Goal: Task Accomplishment & Management: Manage account settings

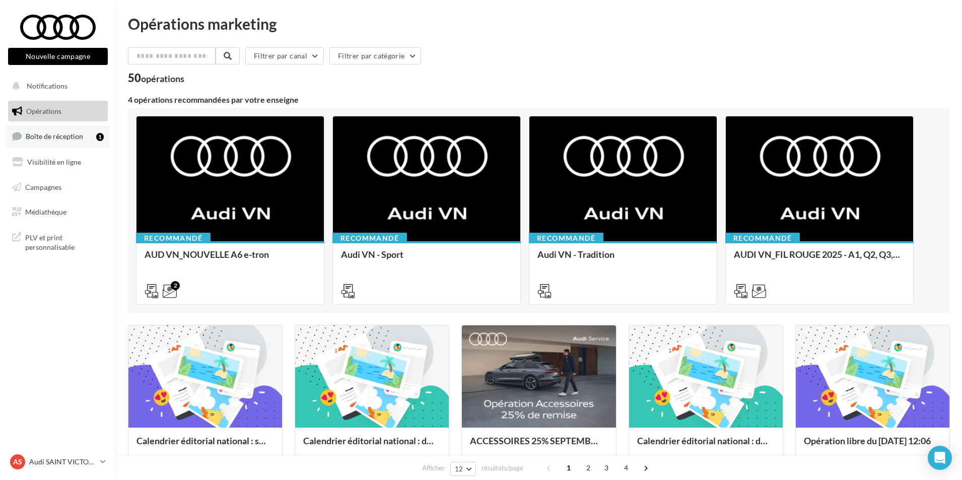
click at [60, 137] on span "Boîte de réception" at bounding box center [54, 136] width 57 height 9
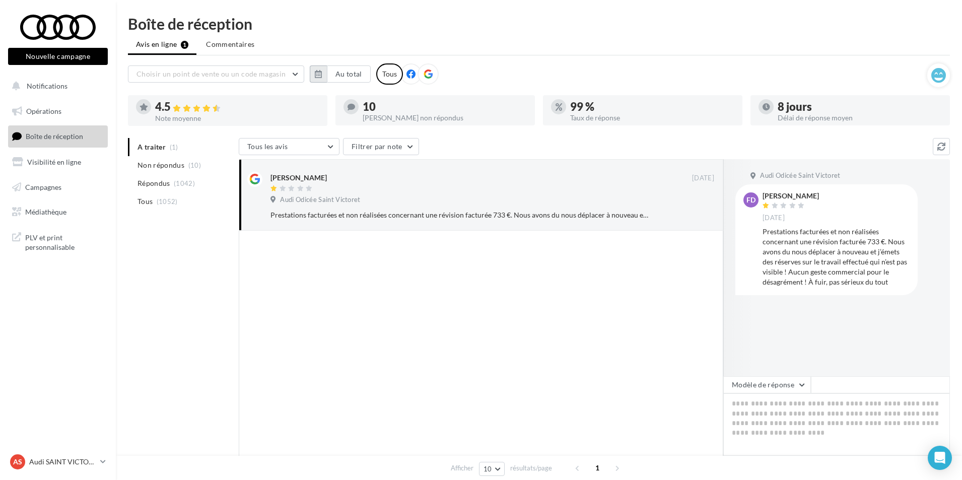
click at [318, 77] on icon "button" at bounding box center [318, 74] width 7 height 8
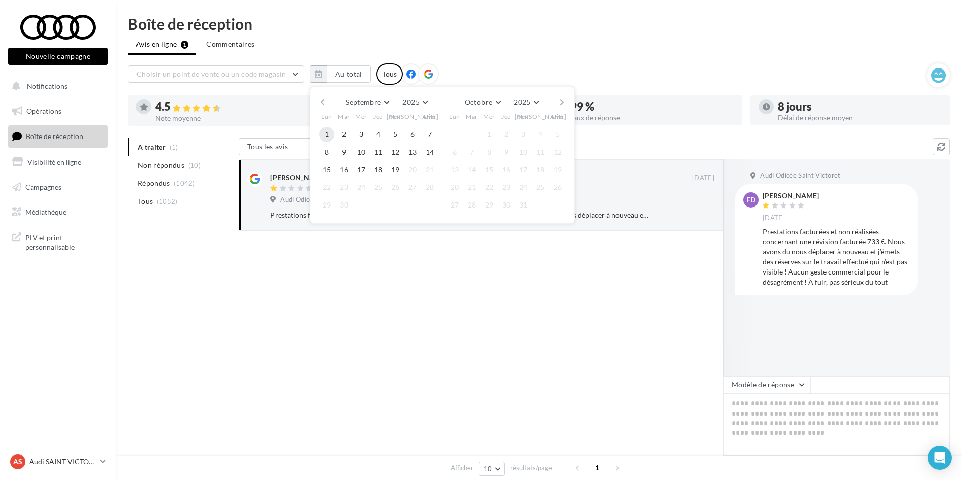
click at [329, 137] on button "1" at bounding box center [326, 134] width 15 height 15
click at [396, 170] on button "19" at bounding box center [395, 169] width 15 height 15
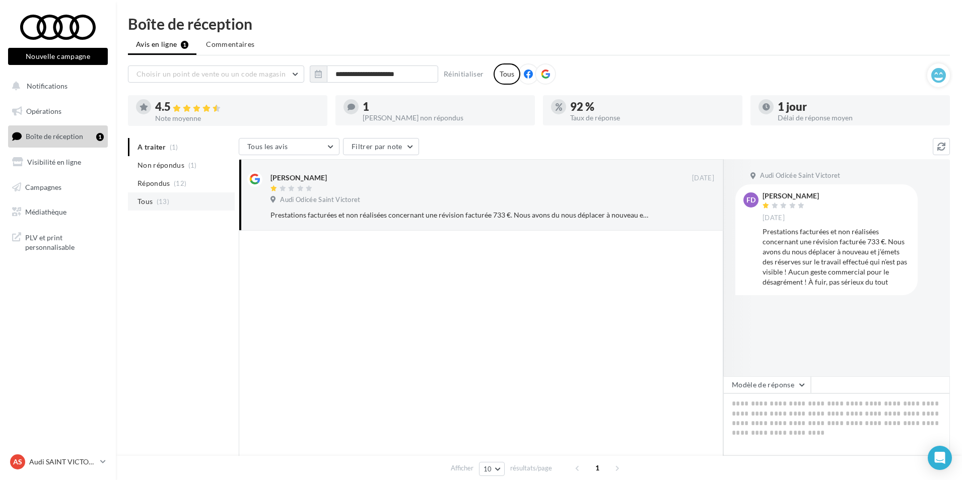
click at [160, 200] on span "(13)" at bounding box center [163, 201] width 13 height 8
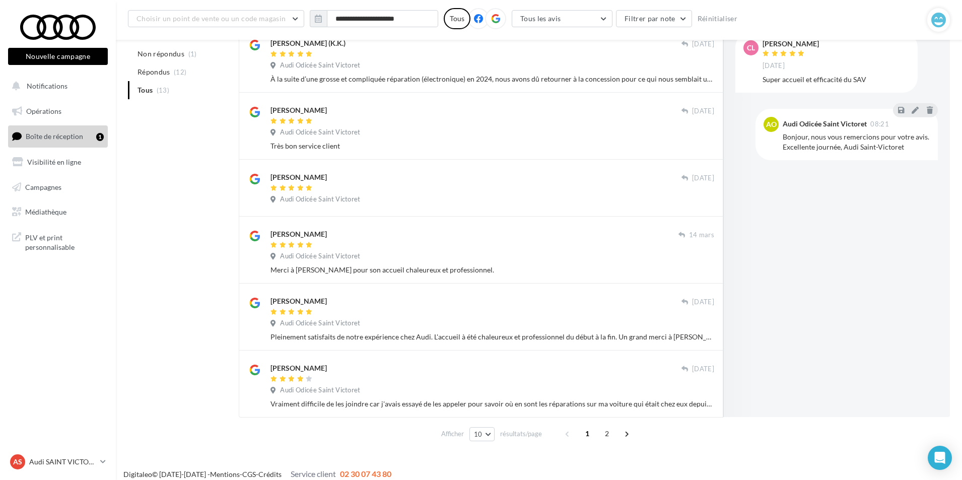
scroll to position [423, 0]
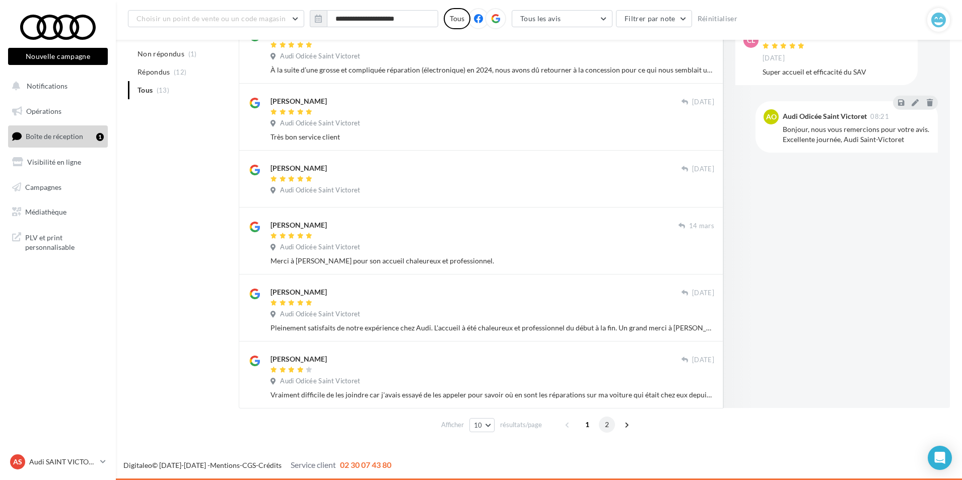
click at [601, 422] on span "2" at bounding box center [607, 424] width 16 height 16
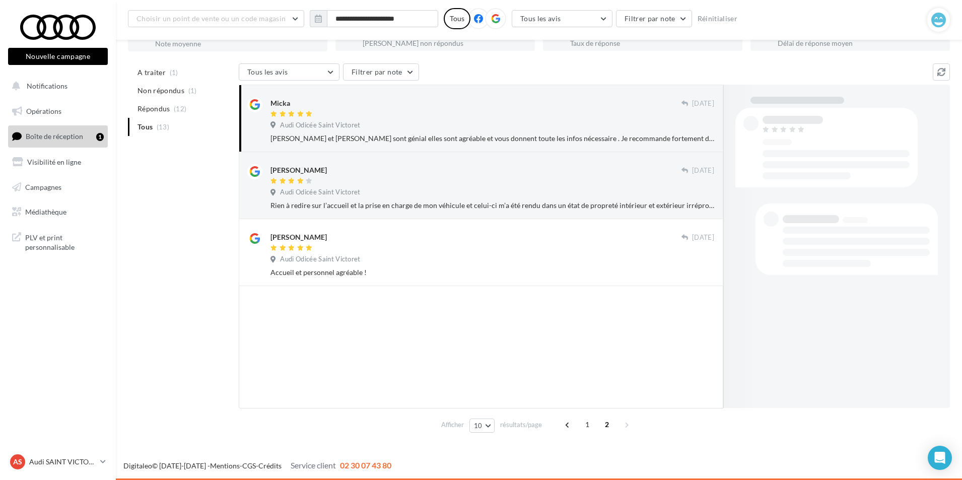
scroll to position [82, 0]
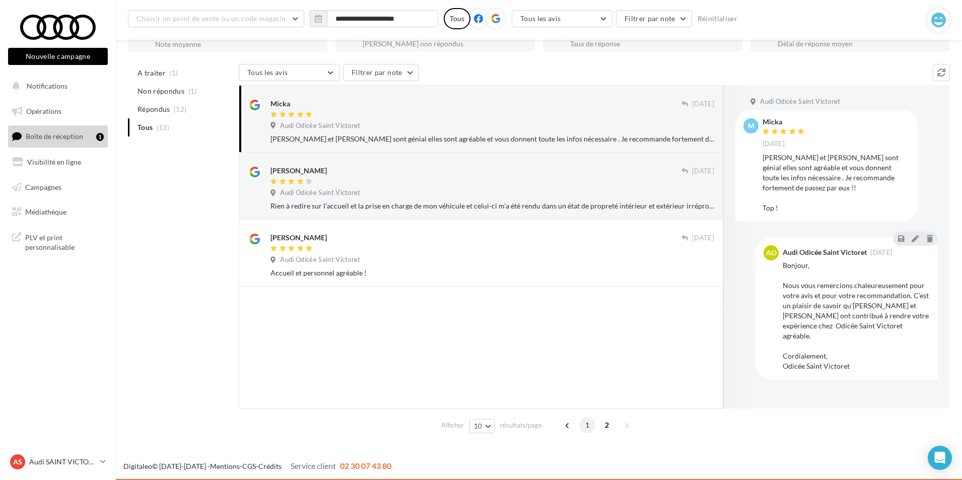
click at [580, 427] on span "1" at bounding box center [587, 425] width 16 height 16
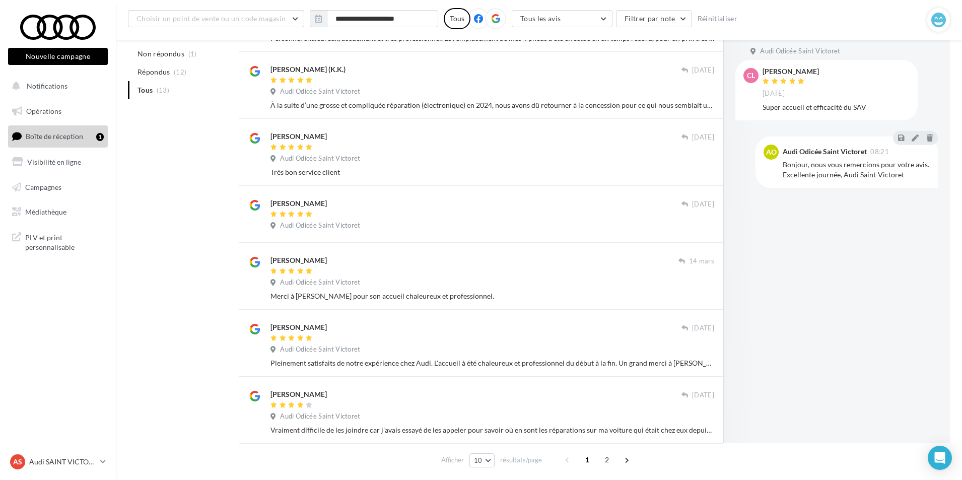
scroll to position [423, 0]
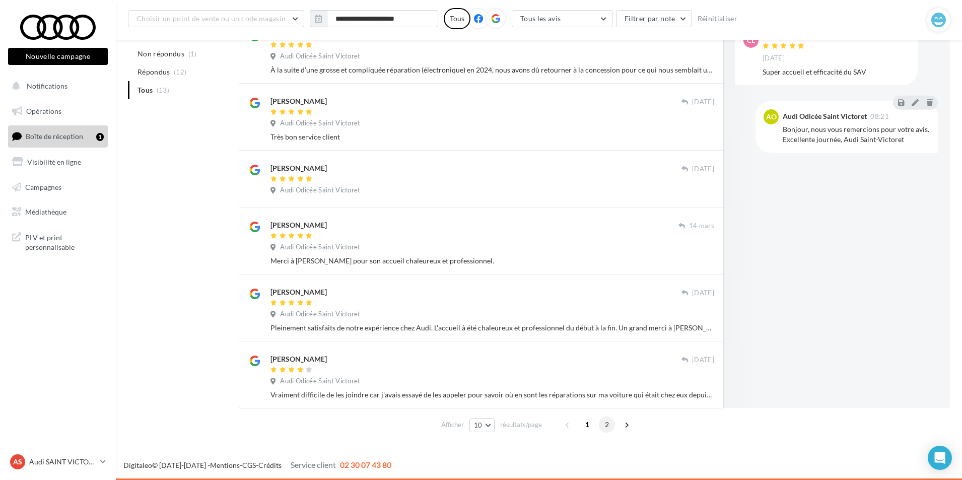
click at [610, 428] on span "2" at bounding box center [607, 424] width 16 height 16
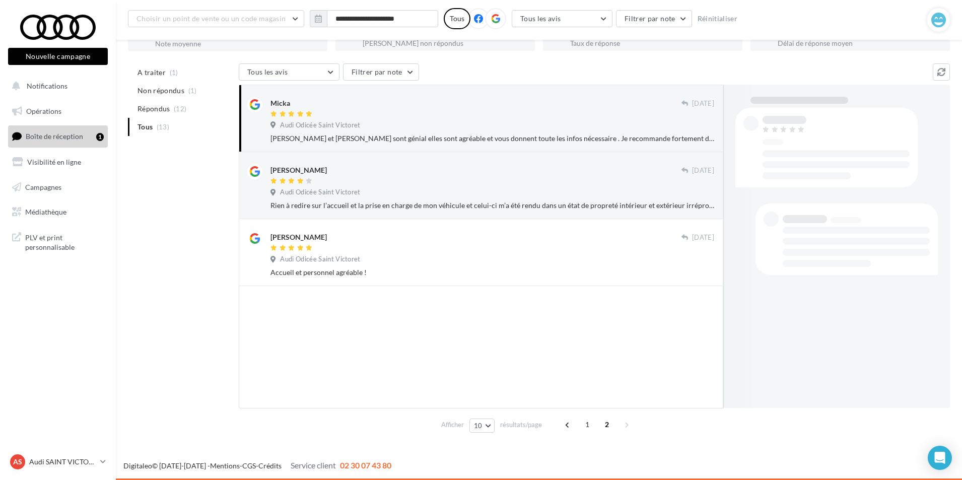
scroll to position [82, 0]
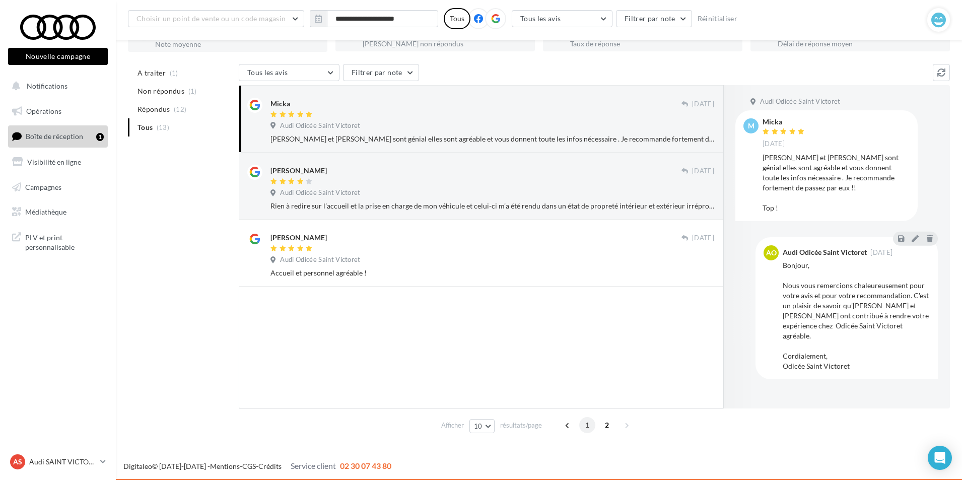
click at [586, 422] on span "1" at bounding box center [587, 425] width 16 height 16
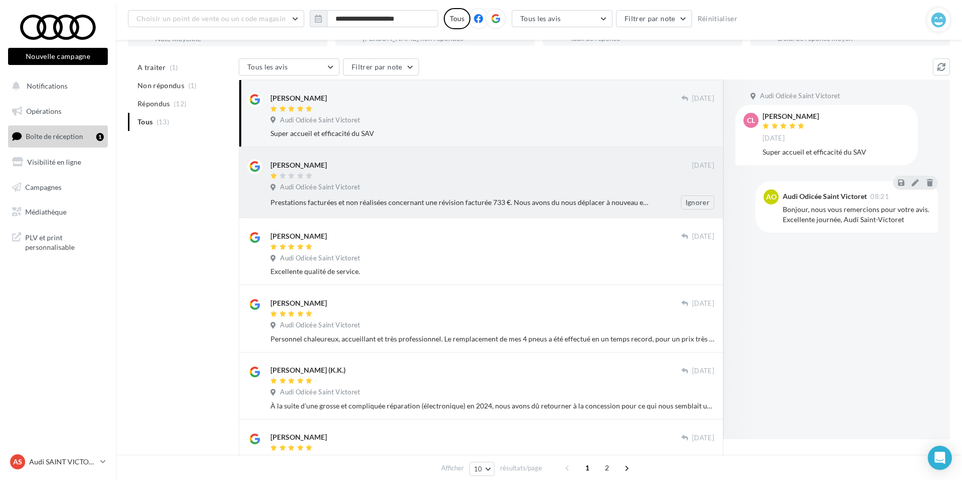
scroll to position [71, 0]
